Goal: Information Seeking & Learning: Learn about a topic

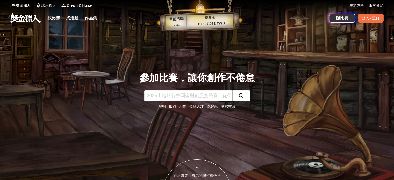
click at [213, 106] on link "跑起來" at bounding box center [212, 106] width 11 height 4
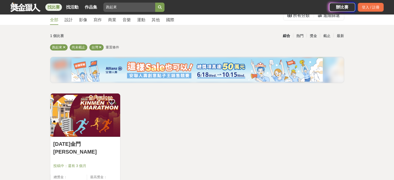
scroll to position [52, 0]
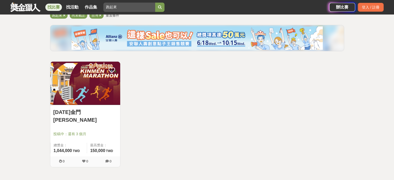
click at [76, 102] on img at bounding box center [85, 83] width 70 height 43
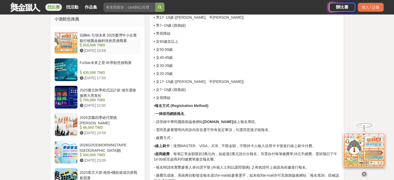
scroll to position [363, 0]
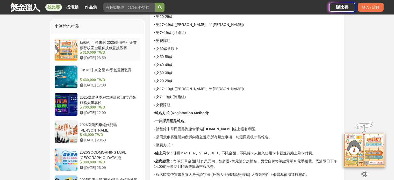
click at [95, 48] on div "玩轉AI 引領未來 2025臺灣中小企業銀行校園金融科技創意挑戰賽" at bounding box center [109, 45] width 59 height 10
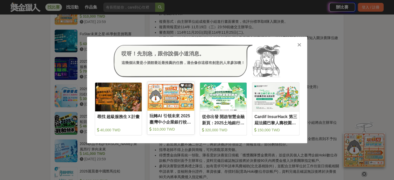
scroll to position [648, 0]
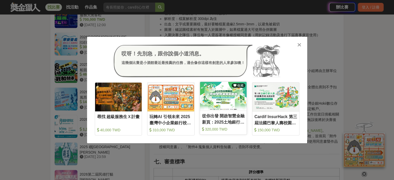
click at [229, 99] on img at bounding box center [223, 96] width 47 height 29
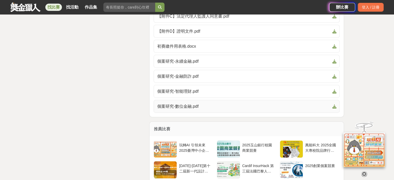
scroll to position [1322, 0]
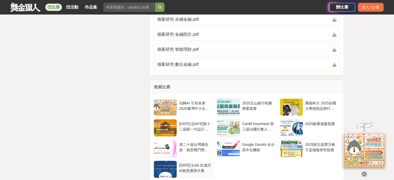
click at [201, 163] on div "[DATE] iLink 生成式AI創意應用大賽" at bounding box center [195, 168] width 32 height 10
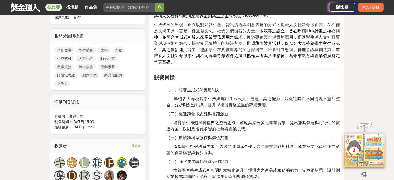
scroll to position [233, 0]
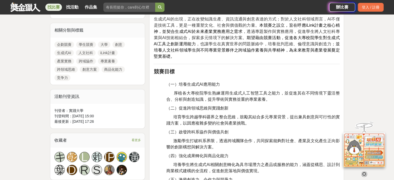
click at [364, 171] on icon at bounding box center [365, 174] width 6 height 6
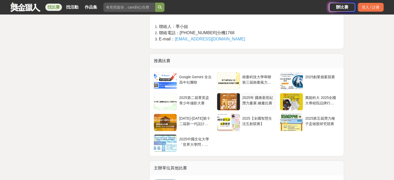
scroll to position [1529, 0]
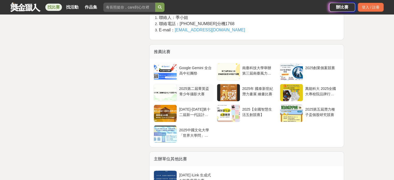
click at [194, 102] on div "2025第二屆菁英盃青少年攝影大賽" at bounding box center [195, 93] width 37 height 18
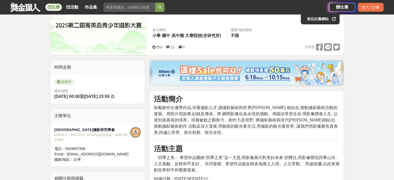
scroll to position [104, 0]
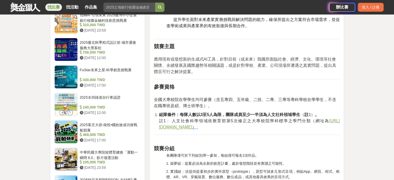
scroll to position [413, 0]
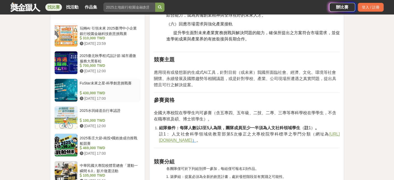
click at [106, 86] on div "FuStar未來之星-科學創意挑戰賽" at bounding box center [109, 86] width 59 height 10
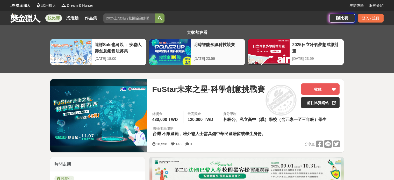
click at [214, 52] on div "明緯智能永續科技競賽" at bounding box center [218, 48] width 49 height 12
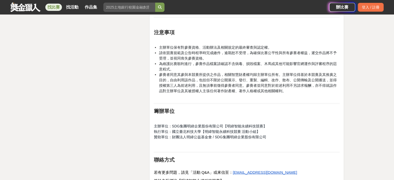
scroll to position [1115, 0]
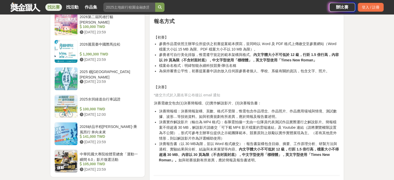
click at [51, 8] on link "找比賽" at bounding box center [53, 7] width 17 height 7
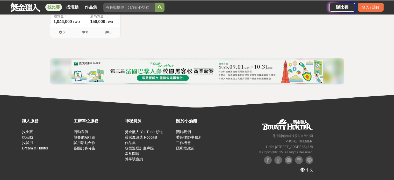
scroll to position [180, 0]
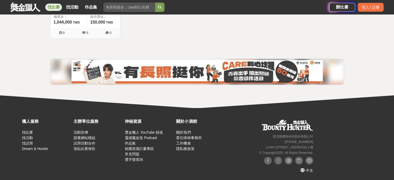
click at [50, 8] on link "找比賽" at bounding box center [53, 7] width 17 height 7
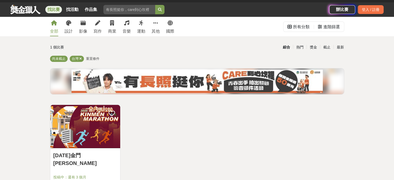
scroll to position [0, 0]
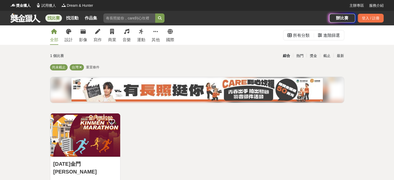
click at [287, 57] on div "綜合" at bounding box center [286, 55] width 13 height 9
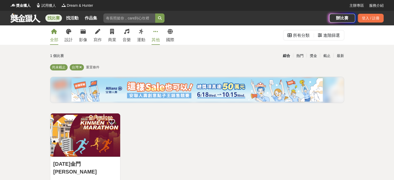
click at [156, 36] on link "其他" at bounding box center [156, 34] width 8 height 19
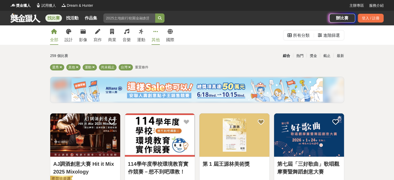
click at [51, 38] on div "全部" at bounding box center [54, 40] width 8 height 6
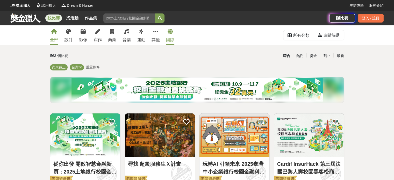
click at [169, 36] on link "國際" at bounding box center [170, 34] width 8 height 19
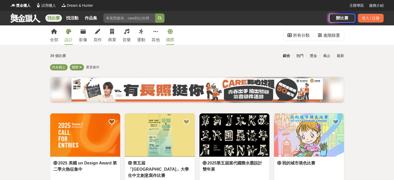
click at [66, 37] on div "設計" at bounding box center [69, 40] width 8 height 6
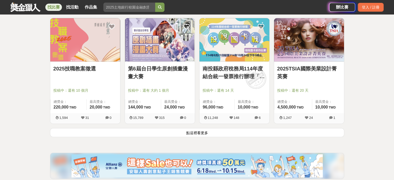
scroll to position [648, 0]
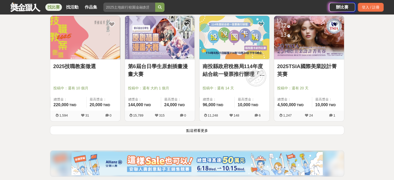
click at [202, 129] on button "點這裡看更多" at bounding box center [197, 130] width 294 height 9
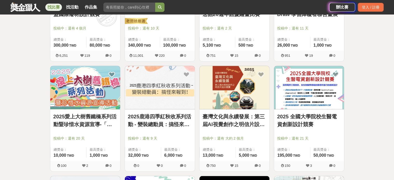
scroll to position [1167, 0]
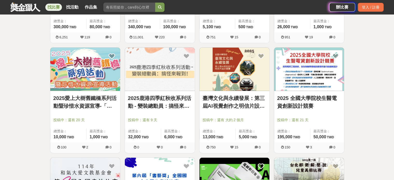
click at [317, 98] on link "2025 全國大學院校生醫電資創新設計競賽" at bounding box center [309, 102] width 64 height 16
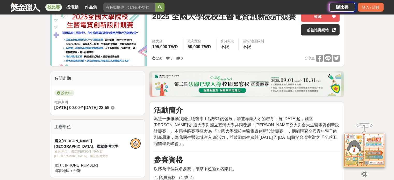
scroll to position [104, 0]
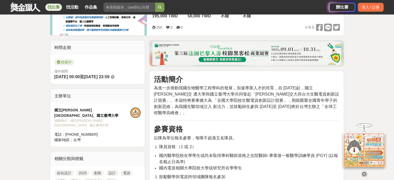
click at [215, 47] on img at bounding box center [246, 53] width 189 height 23
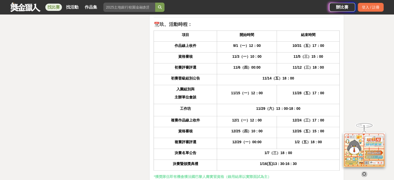
scroll to position [1296, 0]
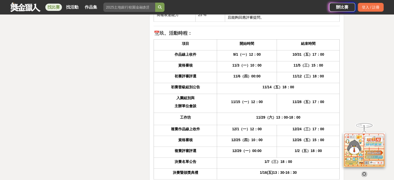
click at [241, 94] on th "11/15（一）12：00" at bounding box center [247, 103] width 60 height 19
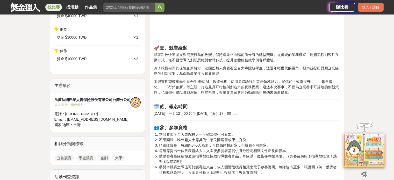
scroll to position [285, 0]
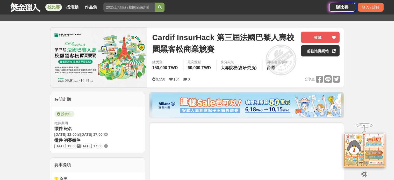
scroll to position [52, 0]
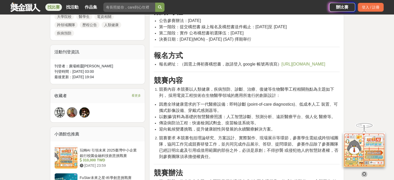
scroll to position [181, 0]
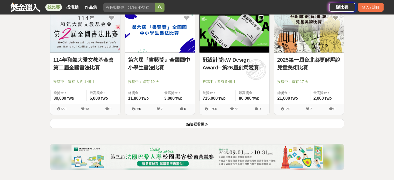
scroll to position [1322, 0]
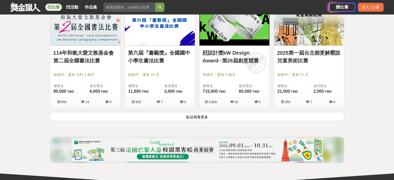
click at [196, 118] on button "點這裡看更多" at bounding box center [197, 116] width 294 height 9
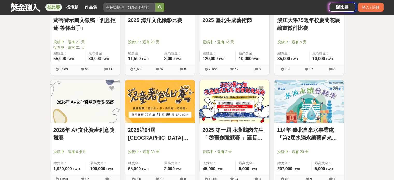
scroll to position [1737, 0]
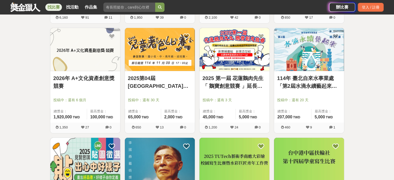
click at [198, 115] on div "2025 第一屆 花蓮鵝肉先生「 鵝寶創意競賽 」延長收件至10/13止 投稿中：還有 3 天 總獎金： 45,000 45,000 TWD 最高獎金： 5,…" at bounding box center [234, 83] width 75 height 110
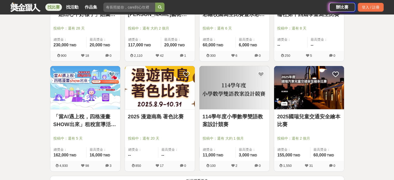
scroll to position [1944, 0]
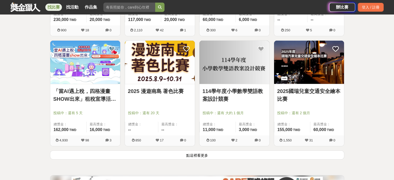
click at [195, 154] on button "點這裡看更多" at bounding box center [197, 155] width 294 height 9
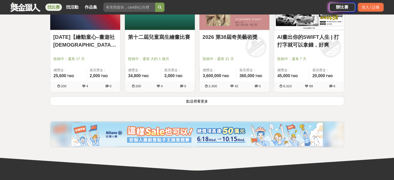
scroll to position [2670, 0]
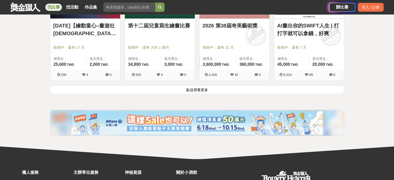
click at [192, 87] on button "點這裡看更多" at bounding box center [197, 89] width 294 height 9
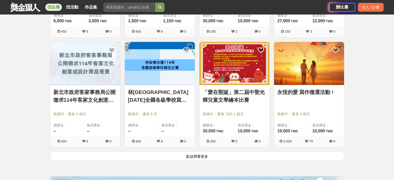
scroll to position [3292, 0]
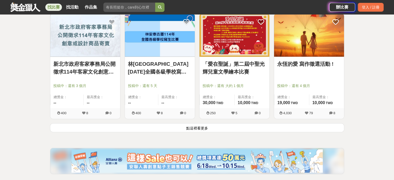
click at [185, 127] on button "點這裡看更多" at bounding box center [197, 127] width 294 height 9
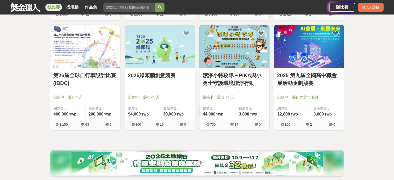
scroll to position [3966, 0]
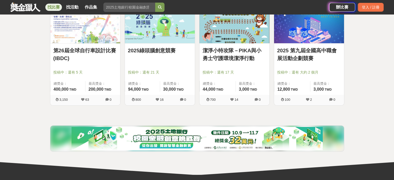
click at [171, 138] on img at bounding box center [197, 138] width 251 height 23
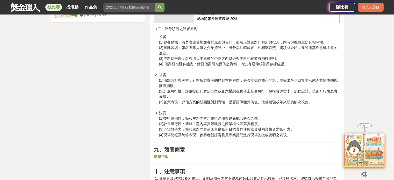
scroll to position [907, 0]
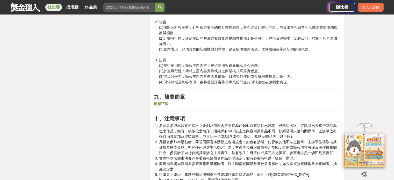
click at [260, 65] on li "決賽： (1)技術應用性：簡報主題內容之技術運用與創新概念是否合理。 (2)計畫可行性：簡報主題內容實際執行之商業模式可落實程度。 (3)市場競爭力：簡報主題…" at bounding box center [249, 71] width 181 height 27
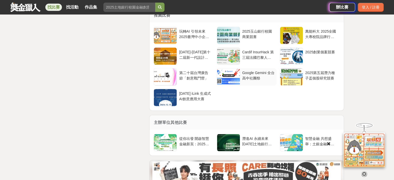
scroll to position [1426, 0]
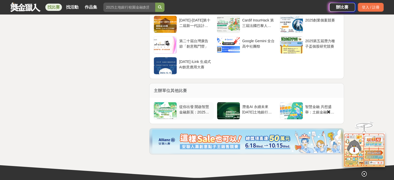
click at [184, 104] on div "從你出發 開啟智慧金融新頁：2025土地銀行校園金融創意挑戰賽" at bounding box center [195, 109] width 32 height 10
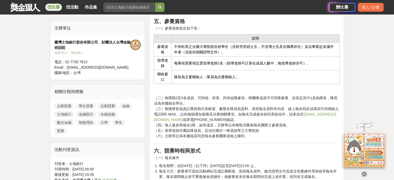
scroll to position [389, 0]
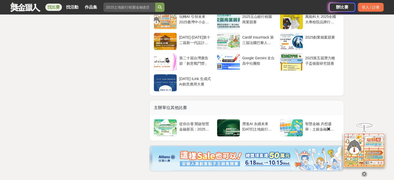
scroll to position [1400, 0]
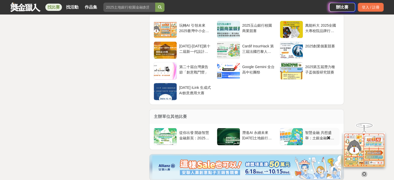
click at [322, 130] on div "智慧金融 共想盛舉：土銀金融✖創意✖科技提案賽" at bounding box center [321, 135] width 32 height 10
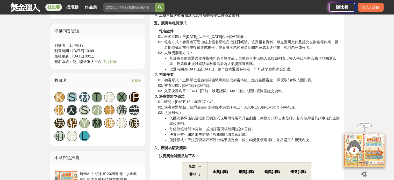
scroll to position [415, 0]
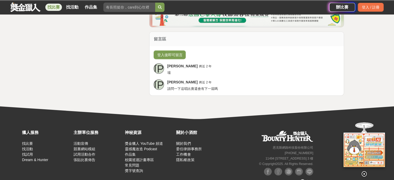
scroll to position [1200, 0]
